Goal: Information Seeking & Learning: Learn about a topic

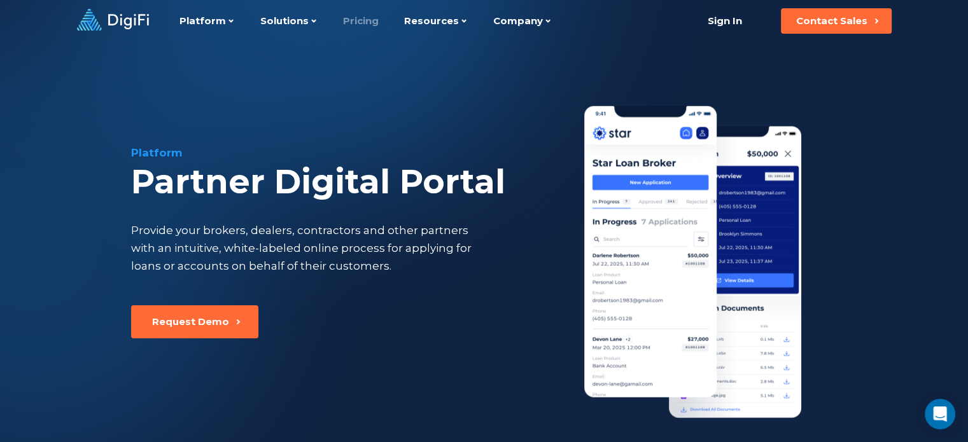
click at [355, 24] on link "Pricing" at bounding box center [361, 21] width 36 height 42
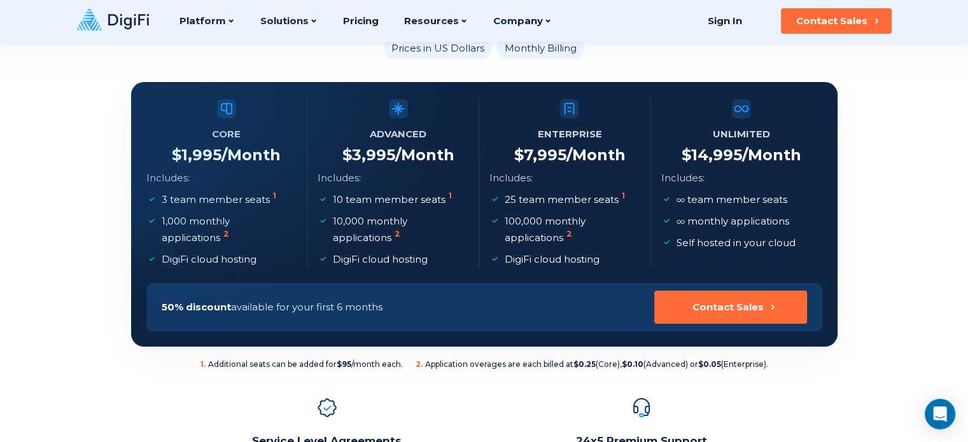
scroll to position [127, 0]
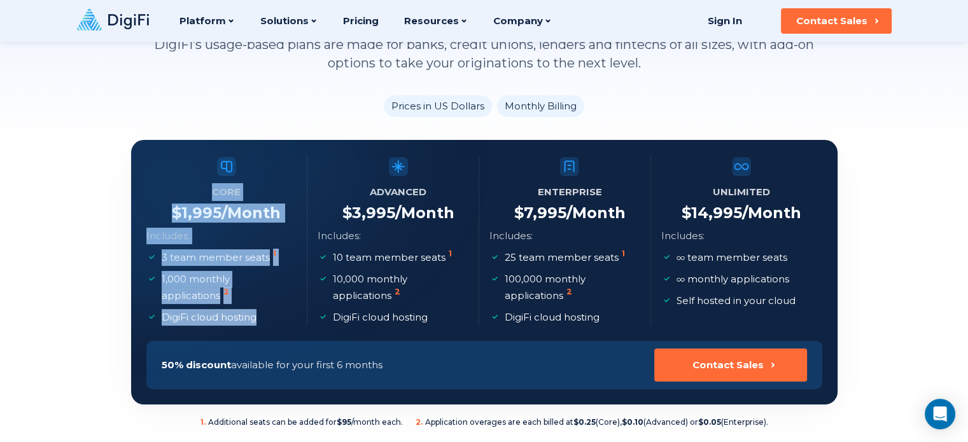
drag, startPoint x: 167, startPoint y: 214, endPoint x: 267, endPoint y: 320, distance: 145.5
click at [267, 320] on section "Core $ 1,995 /Month Includes: 3 team member seats 1 1,000 monthly applications …" at bounding box center [484, 272] width 707 height 265
click at [268, 320] on li "DigiFi cloud hosting" at bounding box center [220, 317] width 148 height 17
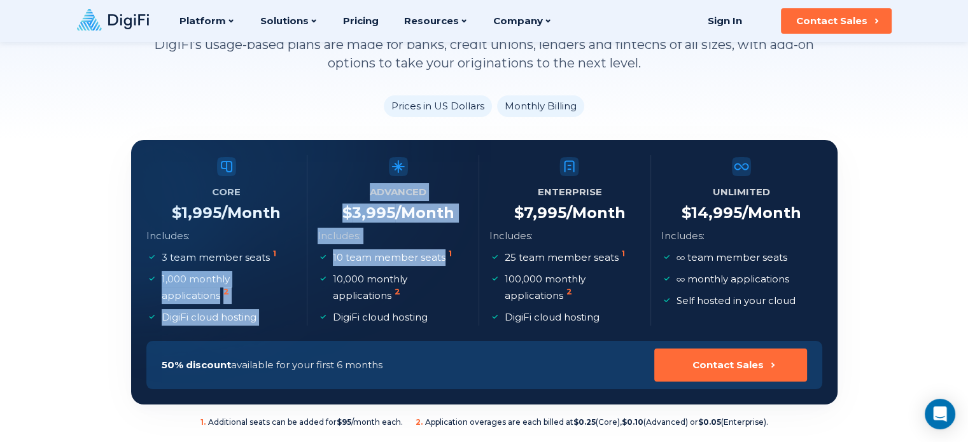
drag, startPoint x: 435, startPoint y: 259, endPoint x: 306, endPoint y: 260, distance: 129.9
click at [306, 260] on ul "Core $ 1,995 /Month Includes: 3 team member seats 1 1,000 monthly applications …" at bounding box center [484, 240] width 676 height 171
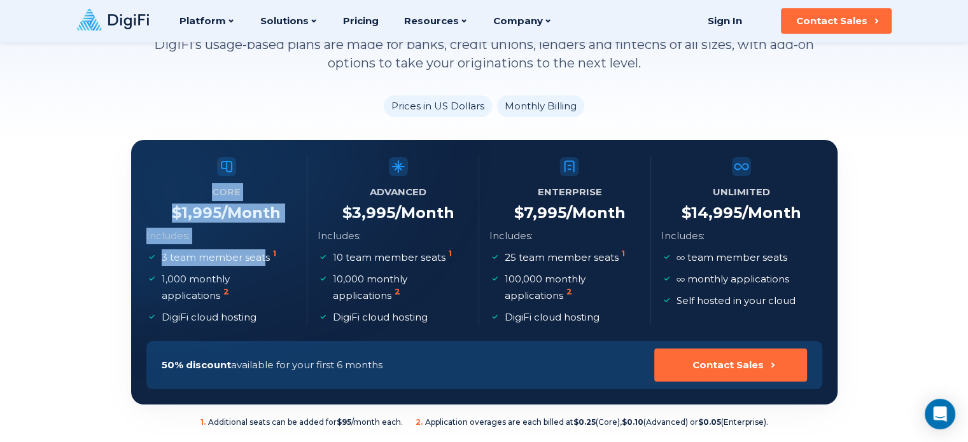
drag, startPoint x: 262, startPoint y: 258, endPoint x: 167, endPoint y: 258, distance: 95.5
click at [167, 258] on section "Core $ 1,995 /Month Includes: 3 team member seats 1 1,000 monthly applications …" at bounding box center [484, 272] width 707 height 265
click at [167, 258] on div at bounding box center [113, 204] width 309 height 308
click at [191, 222] on div at bounding box center [113, 204] width 309 height 308
